Goal: Information Seeking & Learning: Learn about a topic

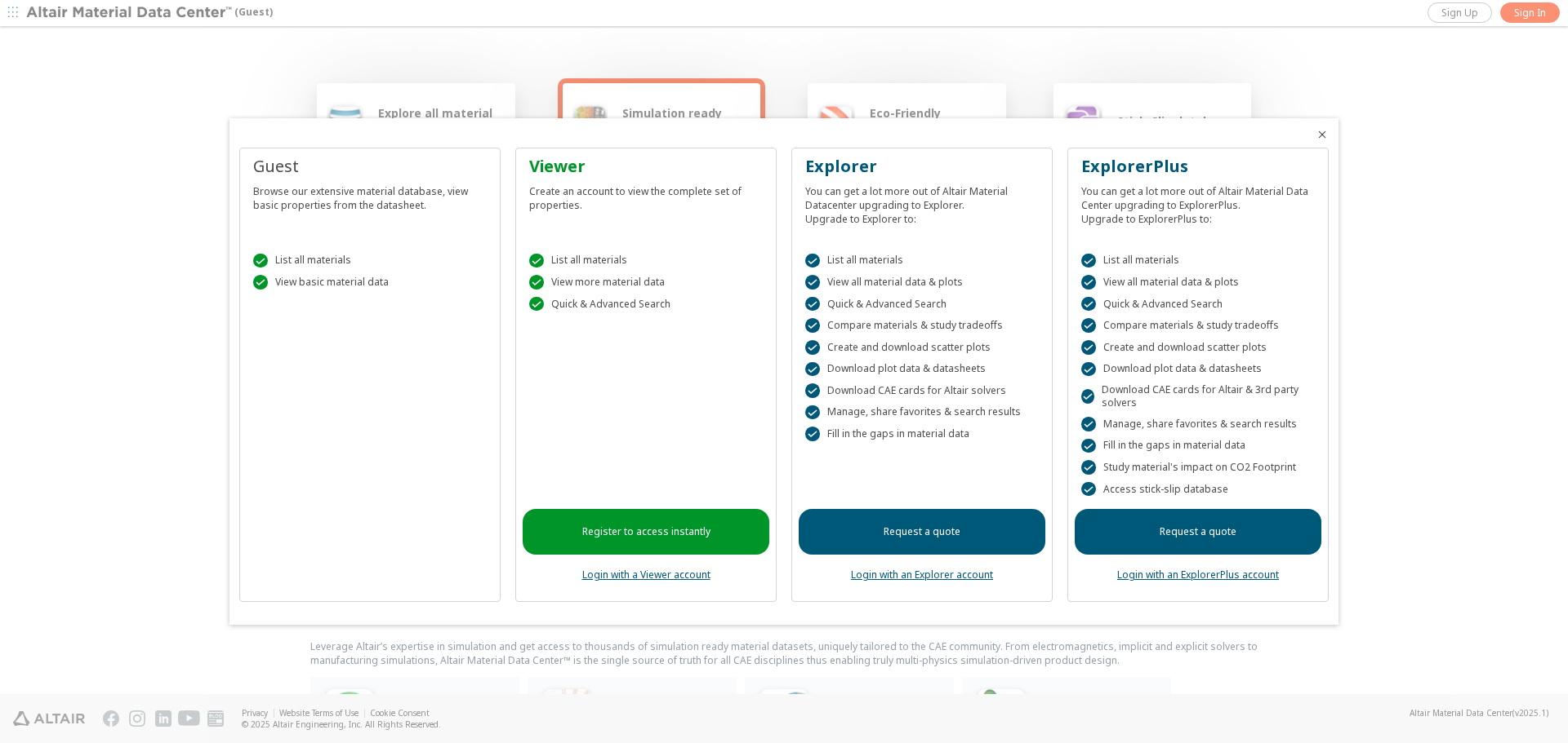
click at [942, 574] on link "Login with an Explorer account" at bounding box center [921, 575] width 142 height 14
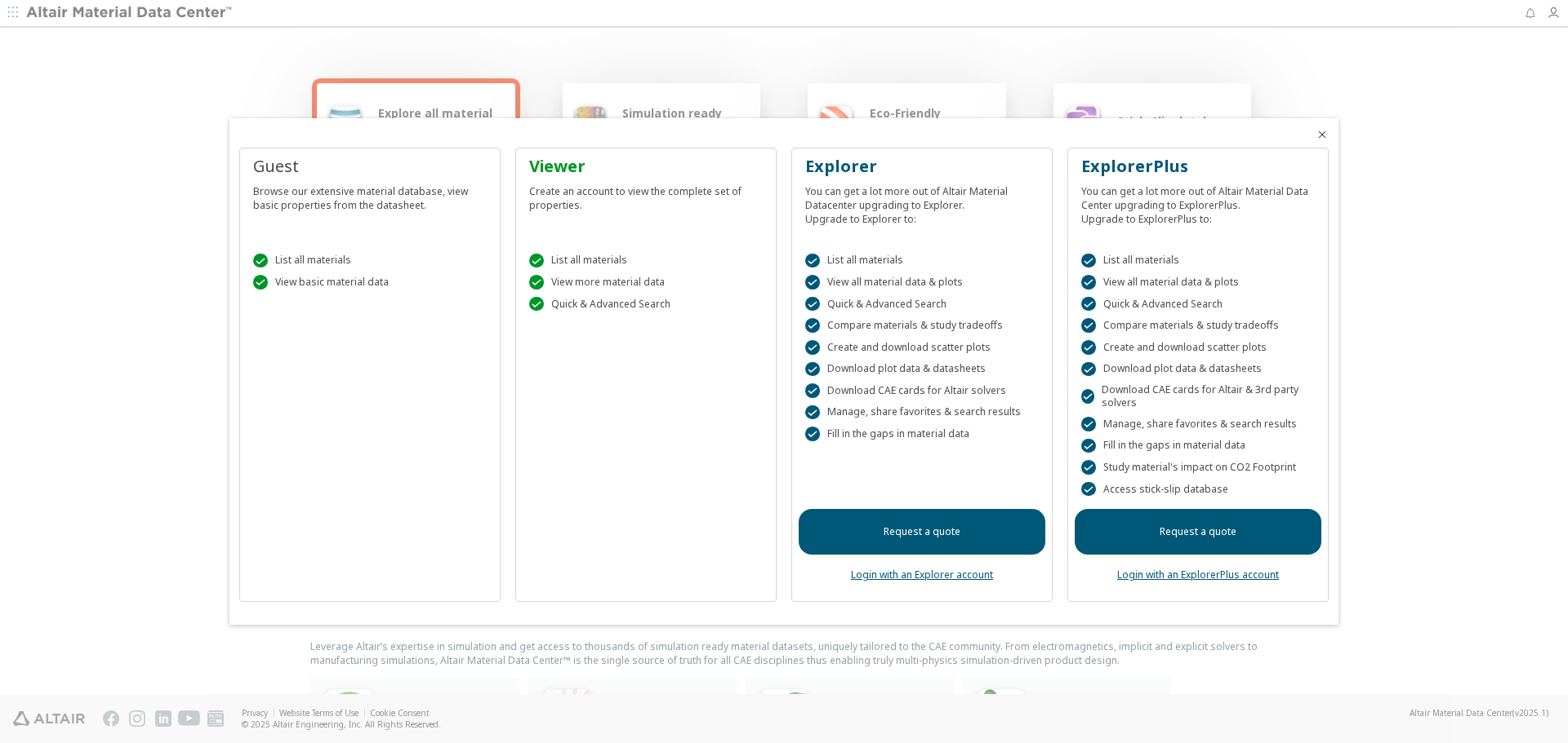
click at [981, 69] on div at bounding box center [784, 371] width 1568 height 743
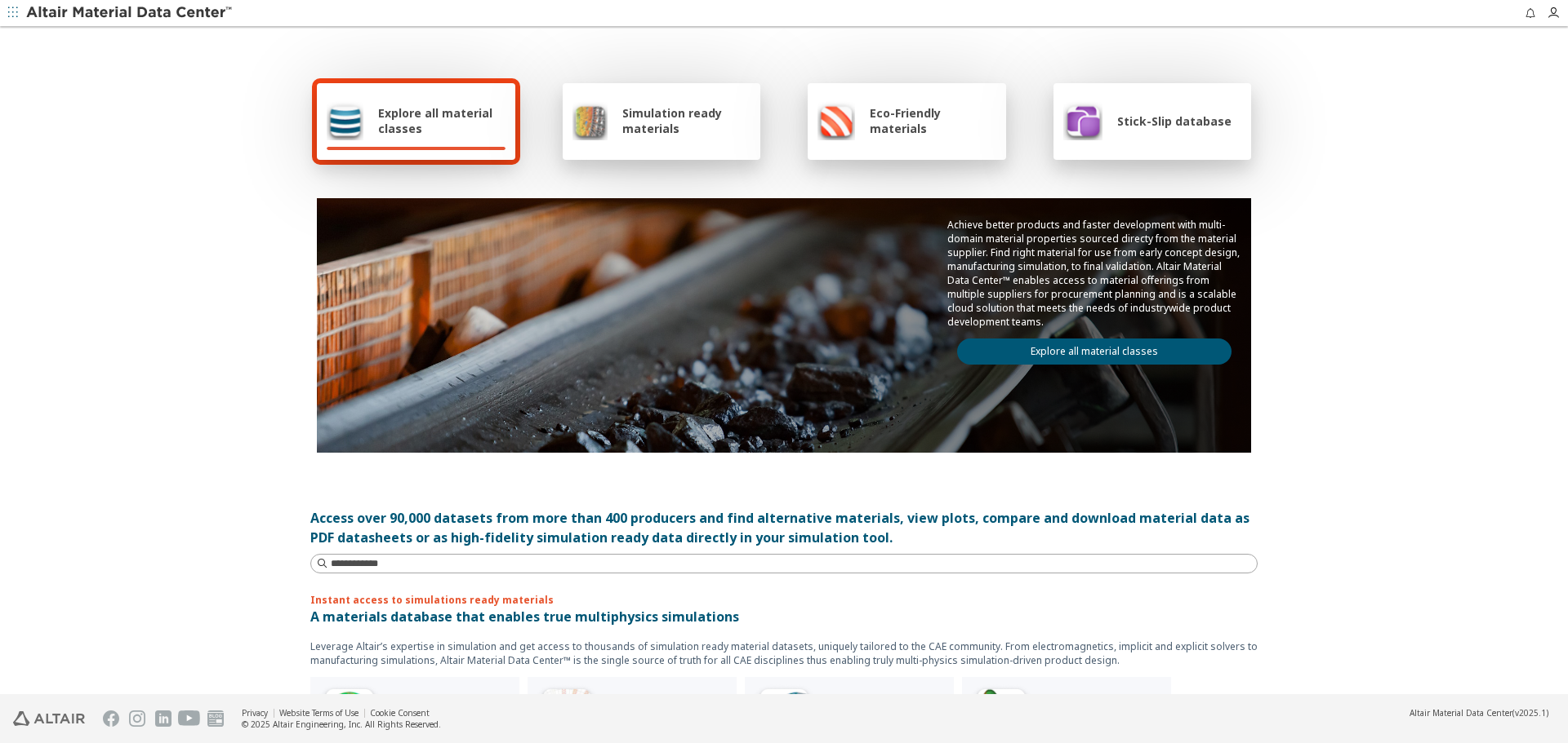
click at [459, 143] on div "Explore all material classes" at bounding box center [415, 121] width 198 height 77
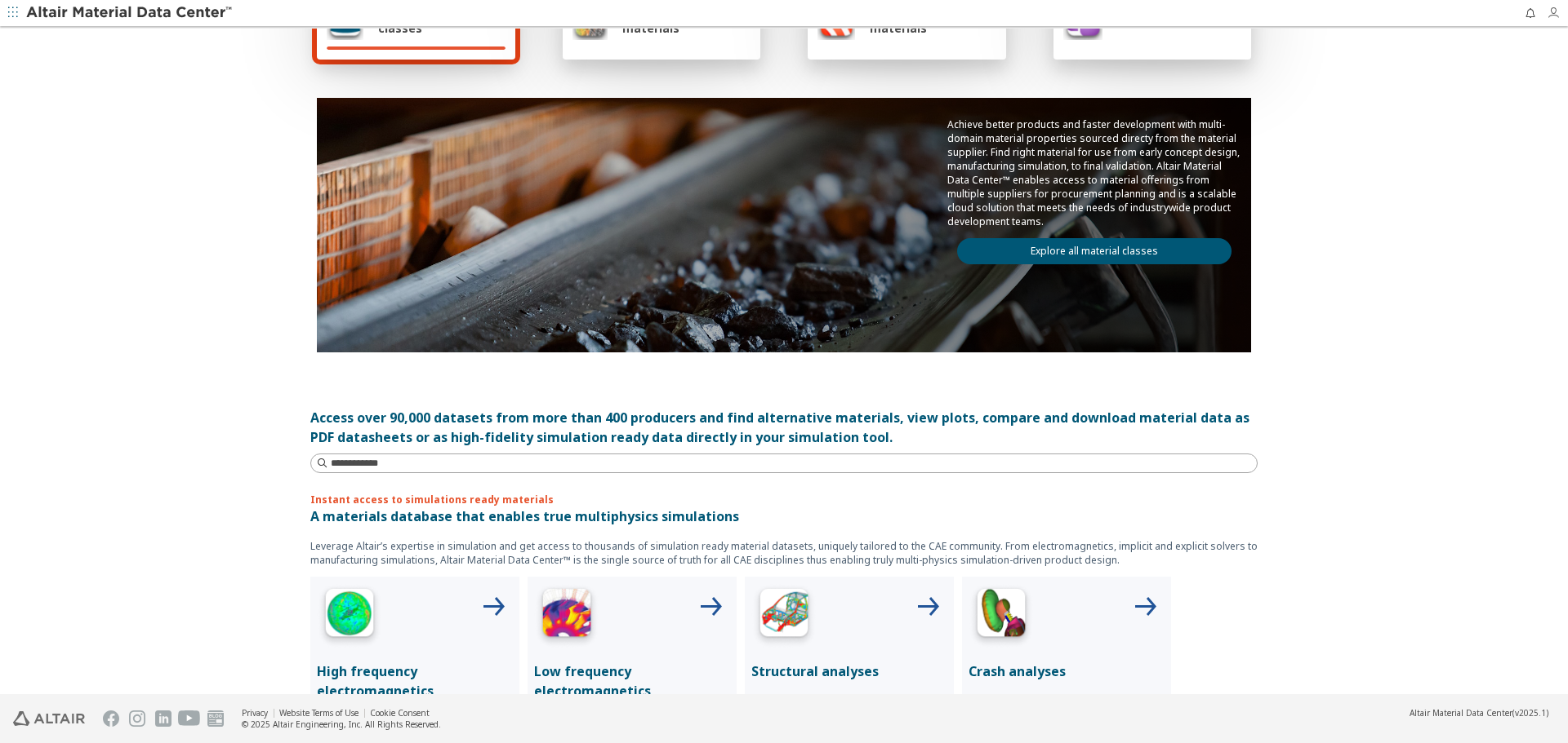
scroll to position [130, 0]
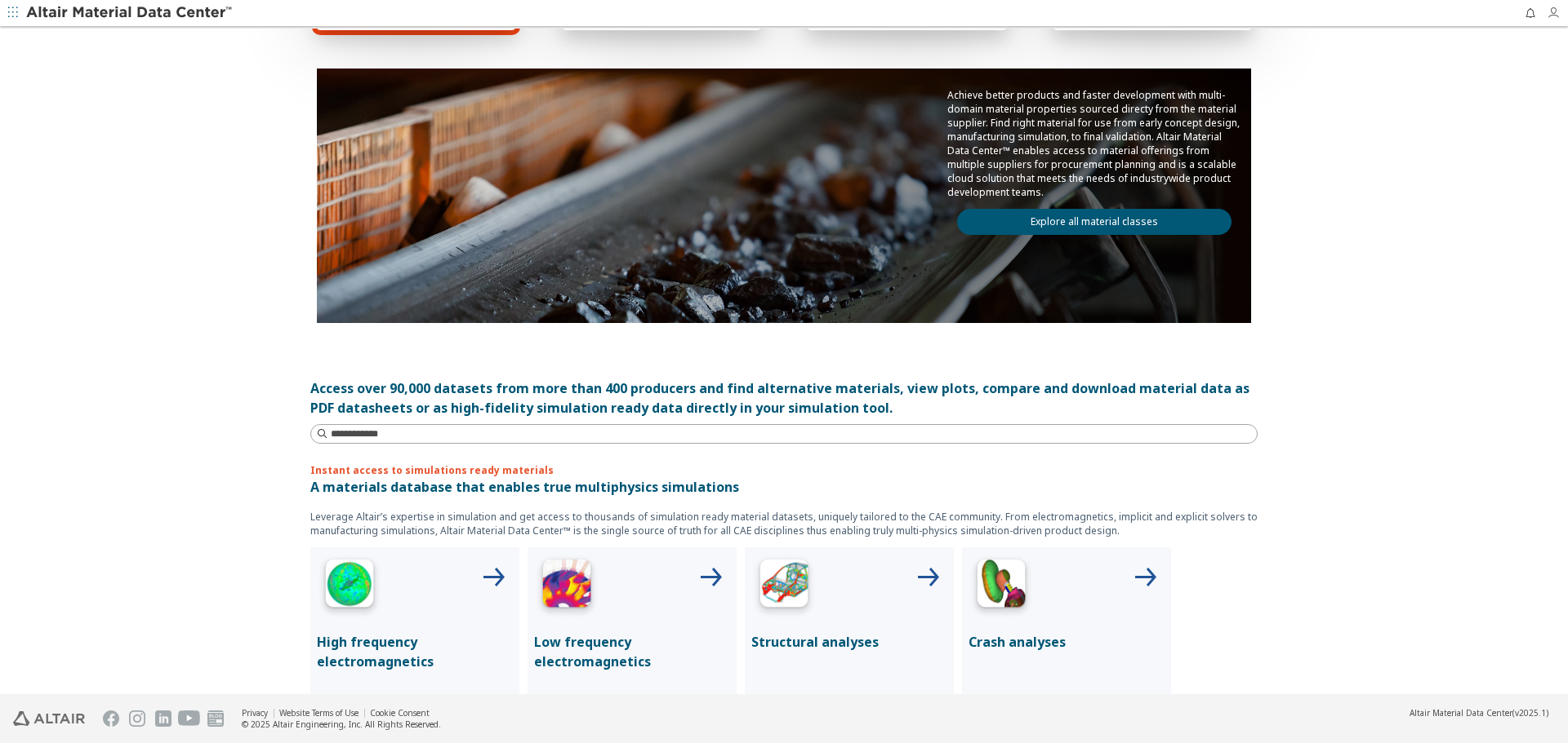
click at [1549, 15] on icon "button" at bounding box center [1552, 13] width 13 height 13
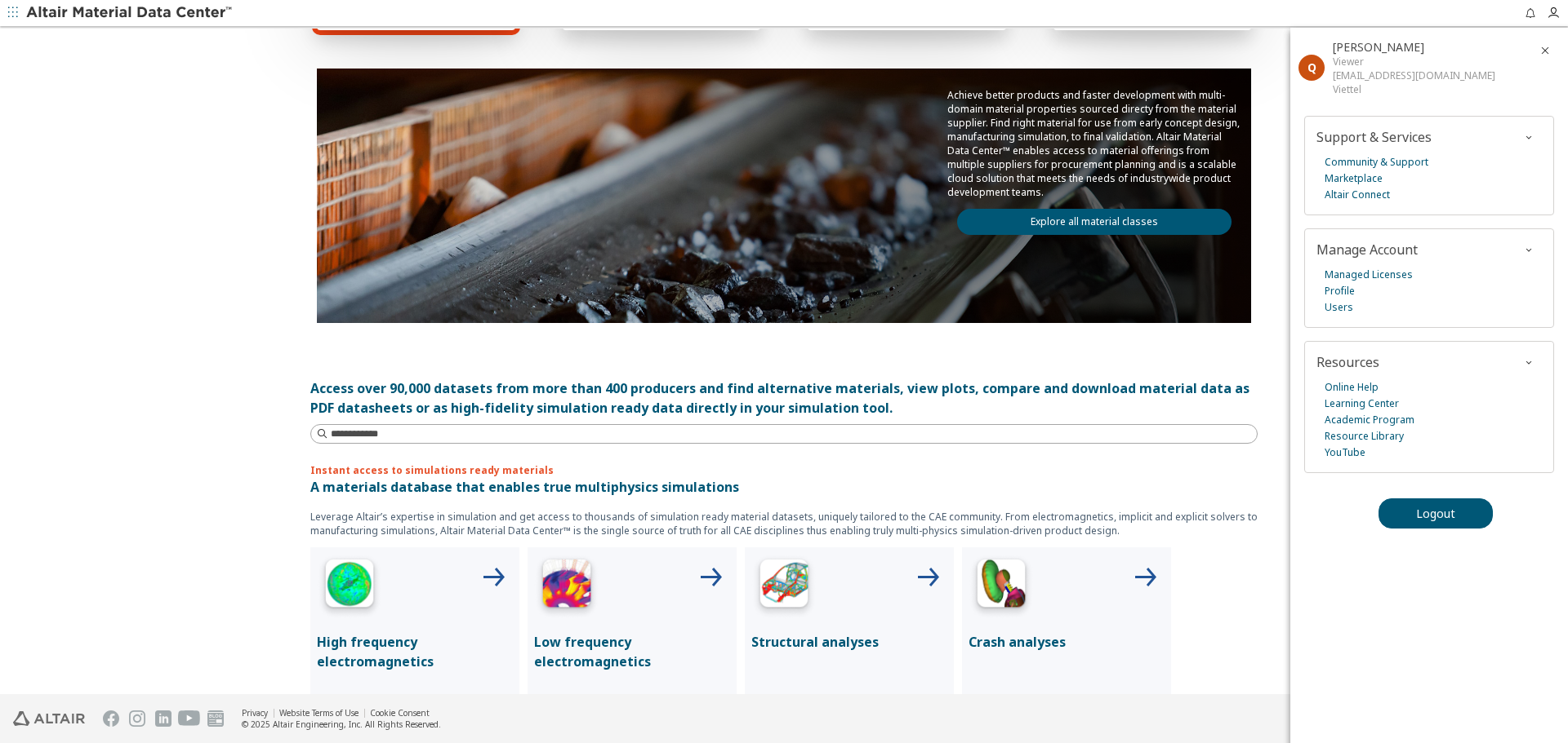
click at [232, 330] on div "Explore all material classes Simulation ready materials Eco-Friendly materials …" at bounding box center [784, 231] width 1568 height 667
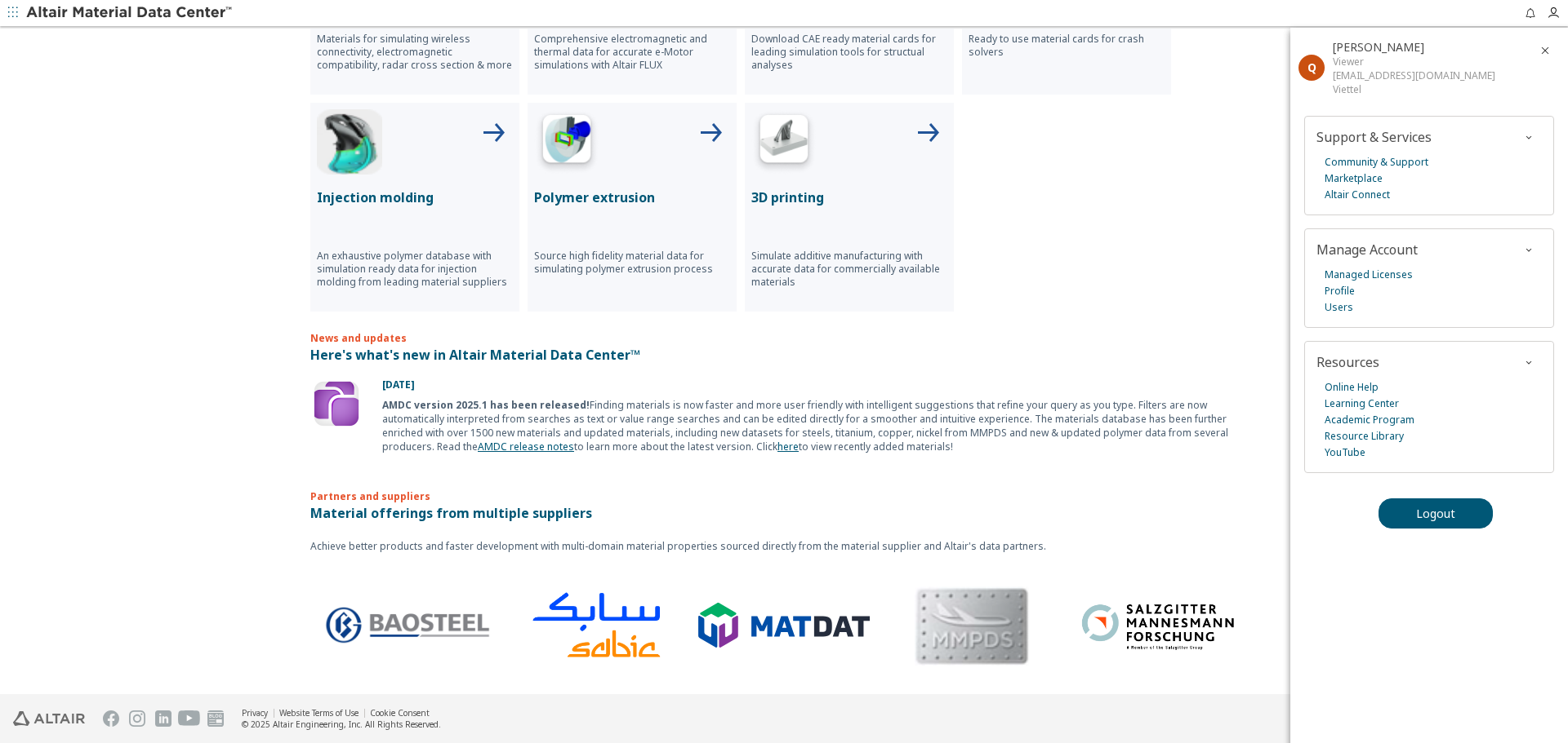
scroll to position [0, 0]
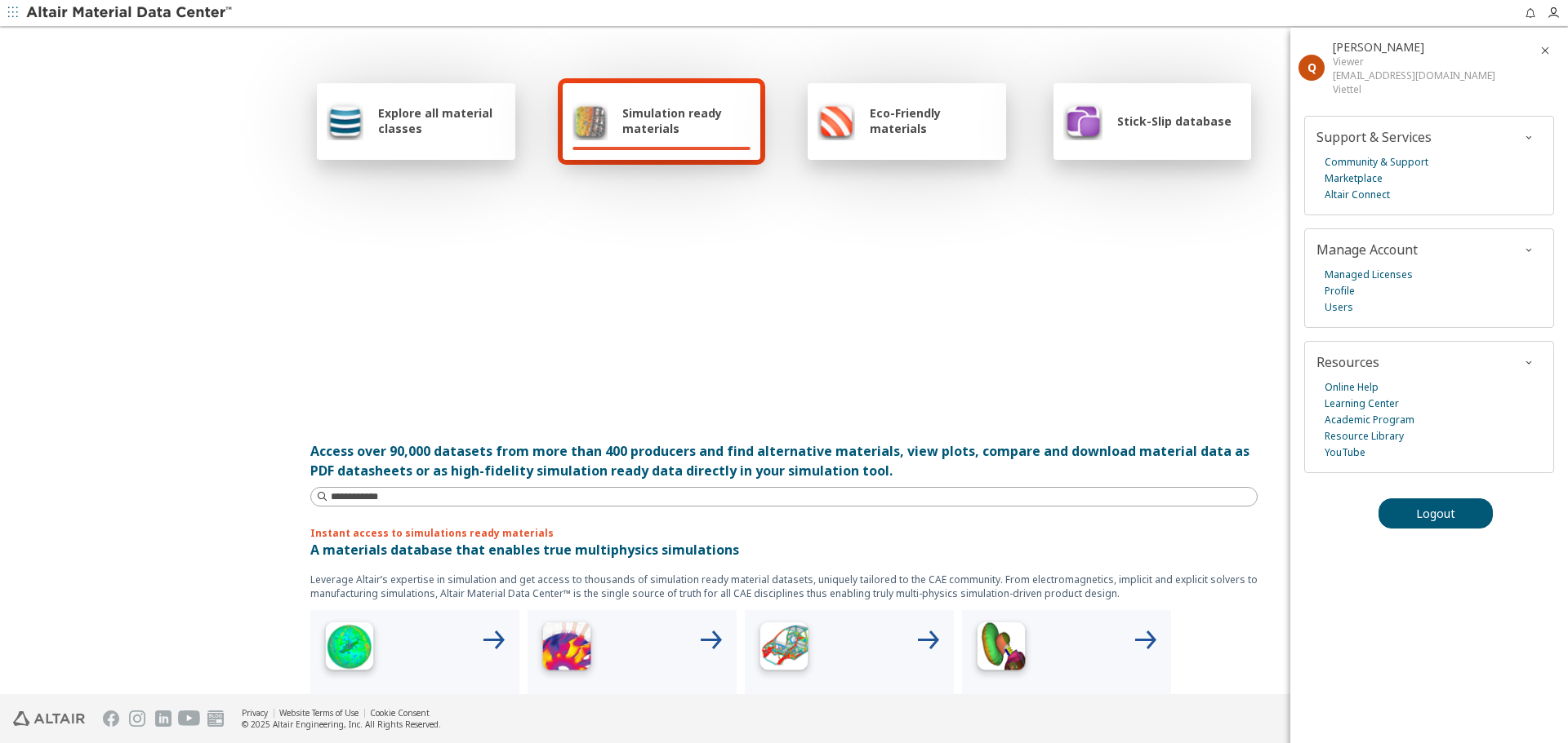
click at [644, 128] on span "Simulation ready materials" at bounding box center [686, 121] width 128 height 31
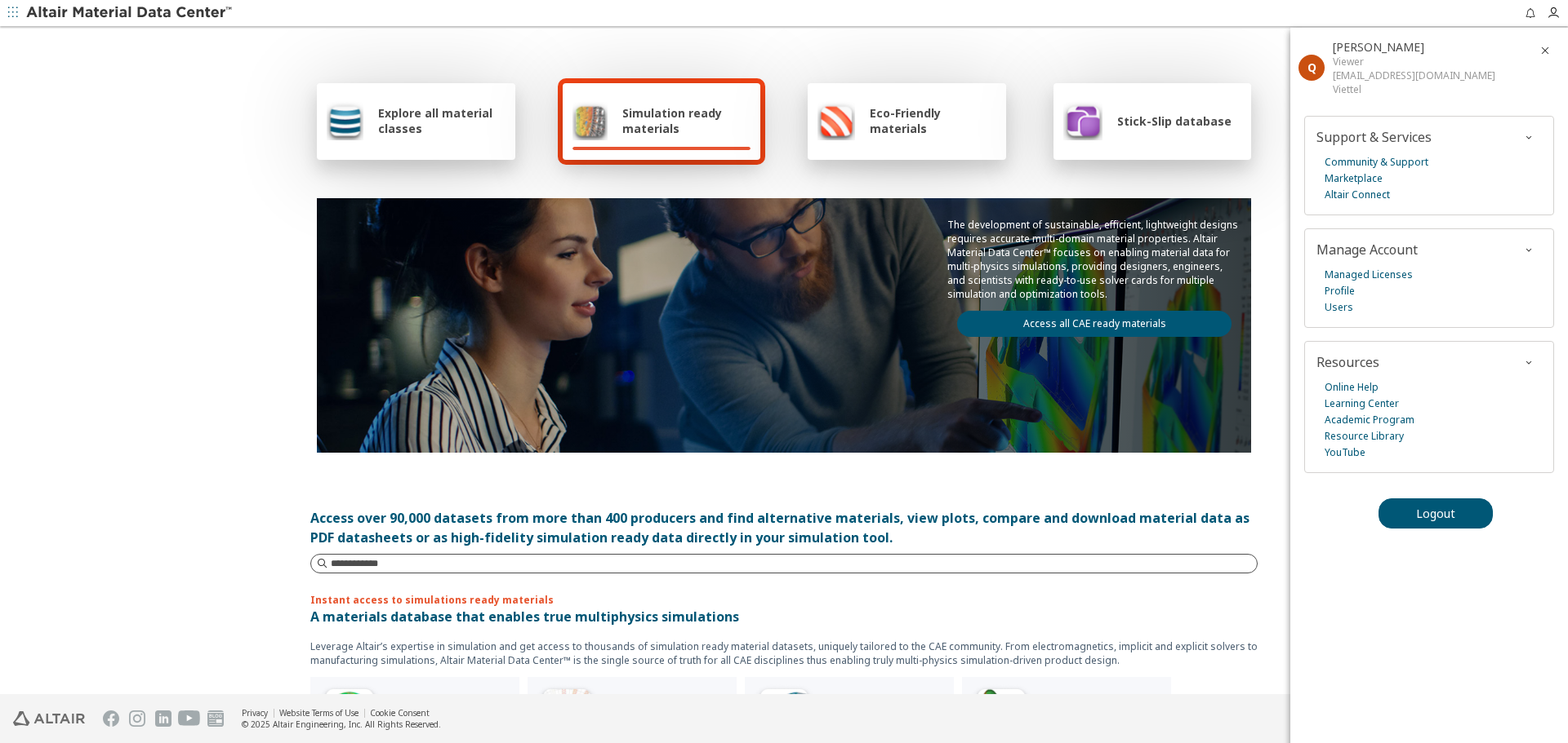
click at [348, 561] on input at bounding box center [793, 563] width 926 height 17
type input "********"
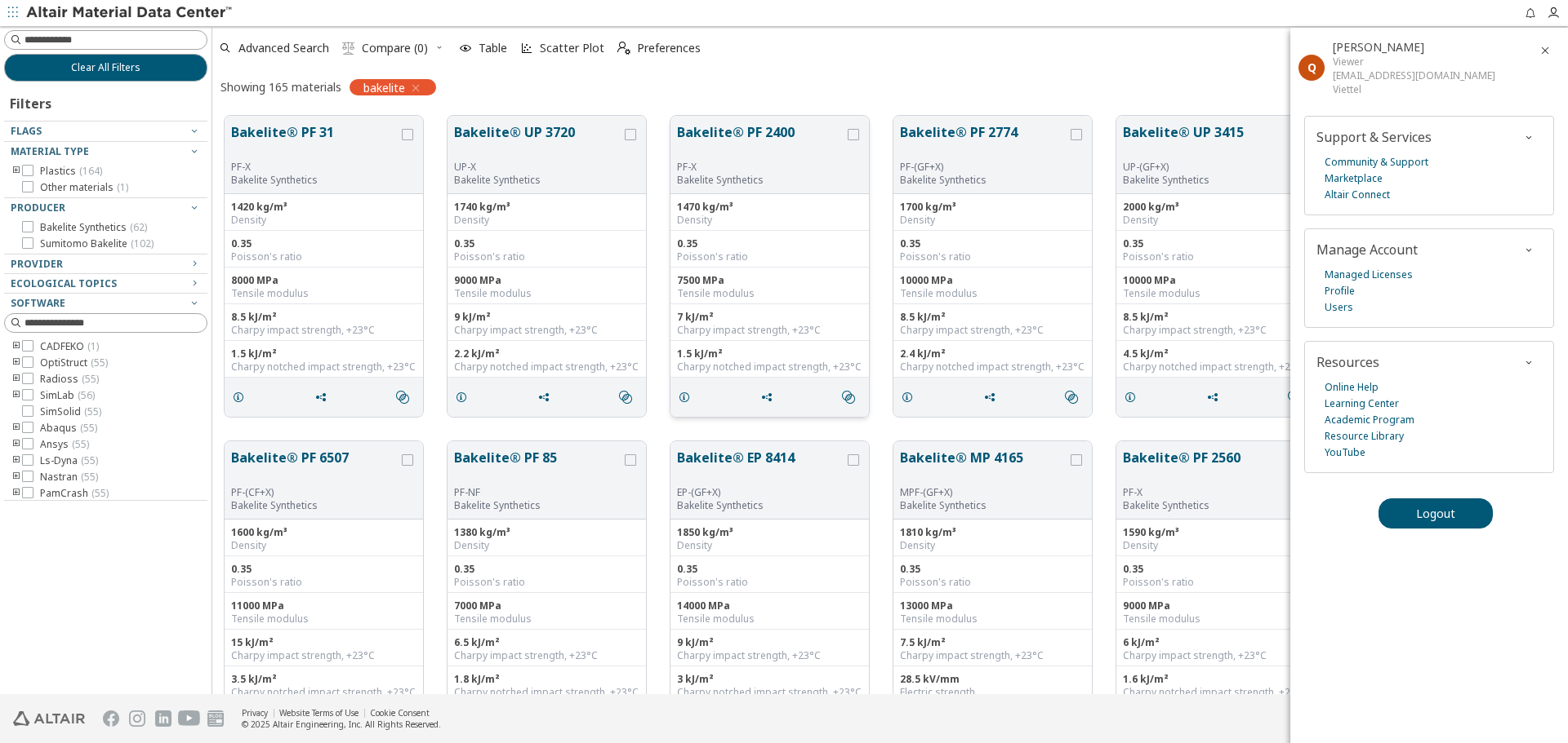
scroll to position [82, 0]
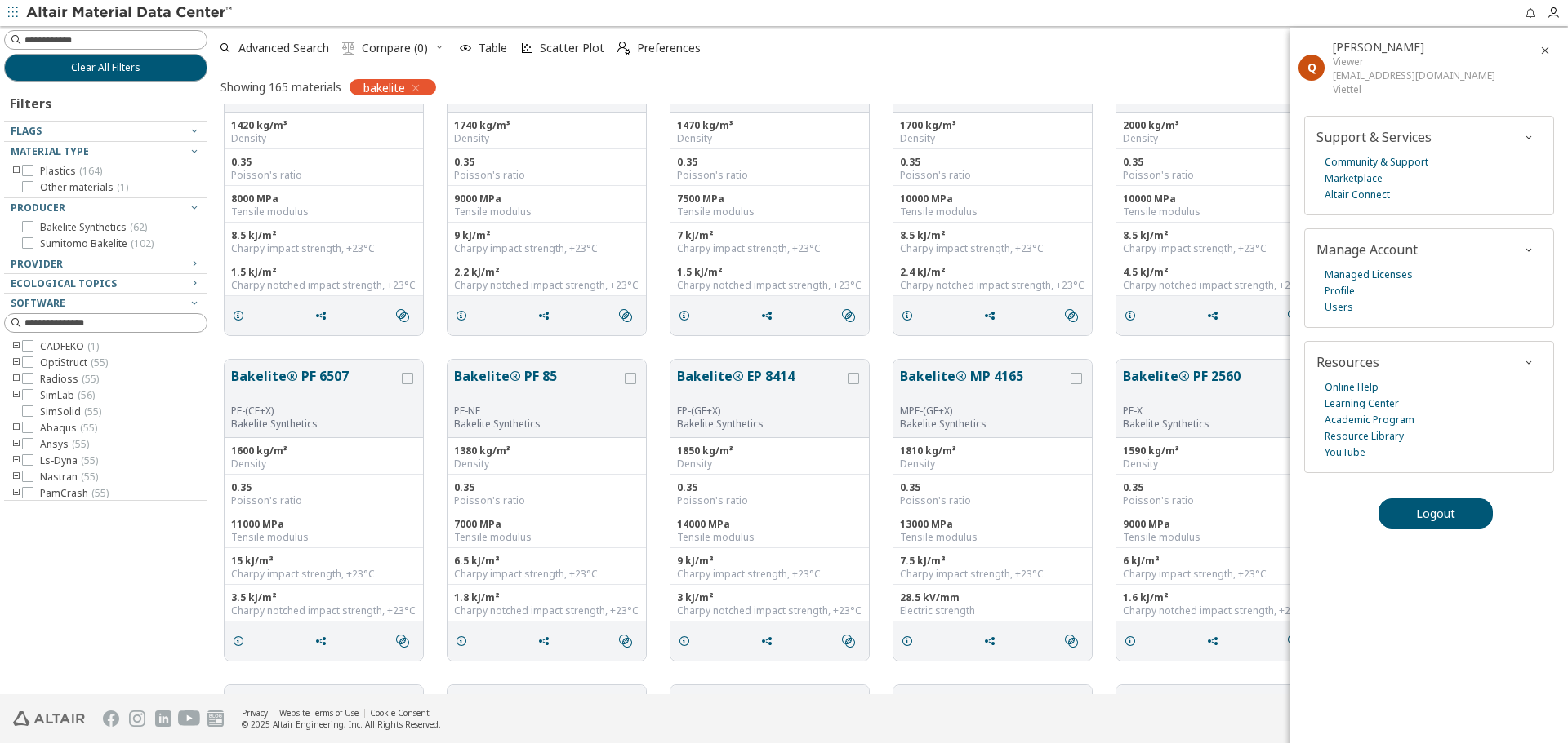
click at [1240, 73] on div "Showing 165 materials bakelite Metric   " at bounding box center [889, 86] width 1355 height 34
click at [1543, 52] on icon "button" at bounding box center [1545, 50] width 13 height 13
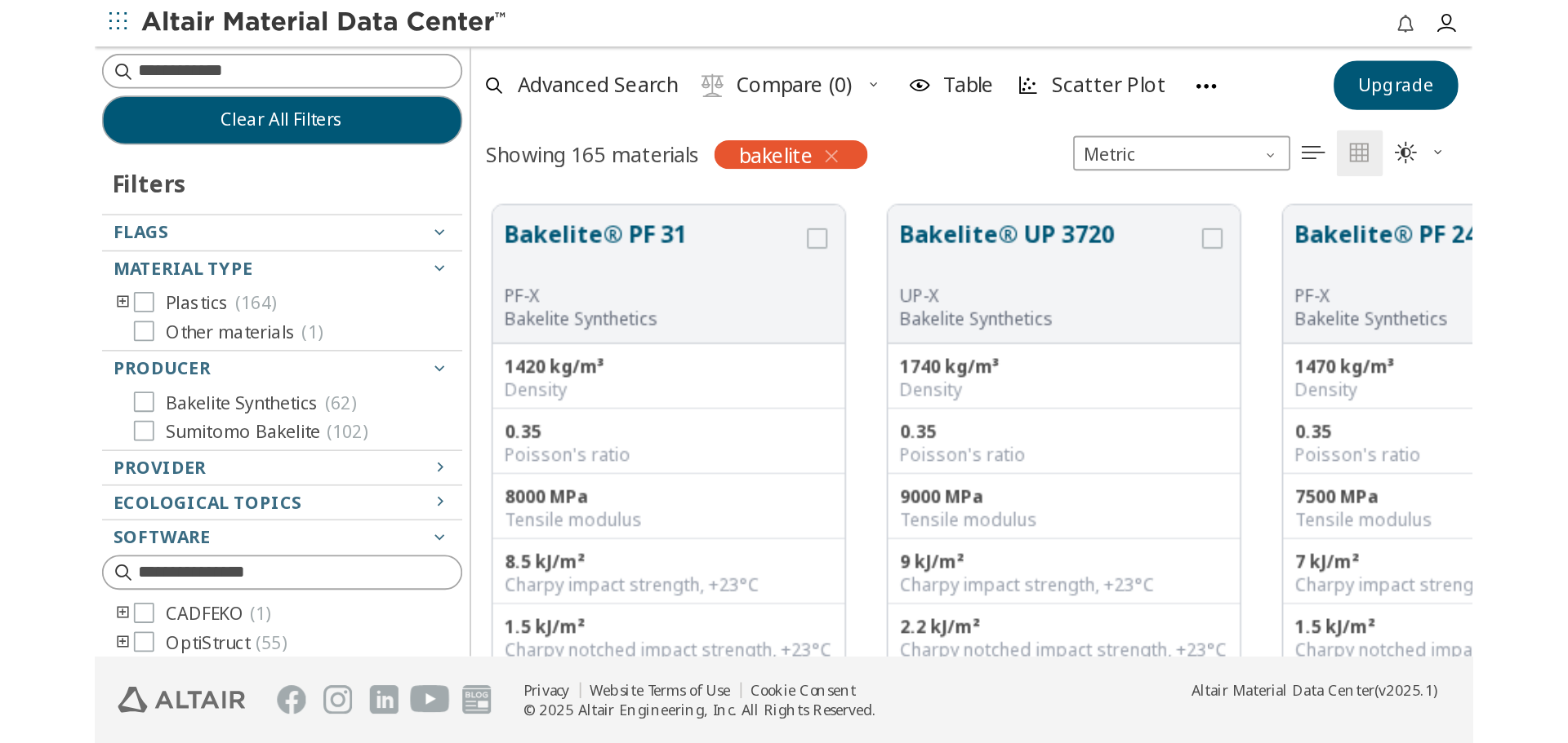
scroll to position [579, 1343]
